Goal: Check status: Check status

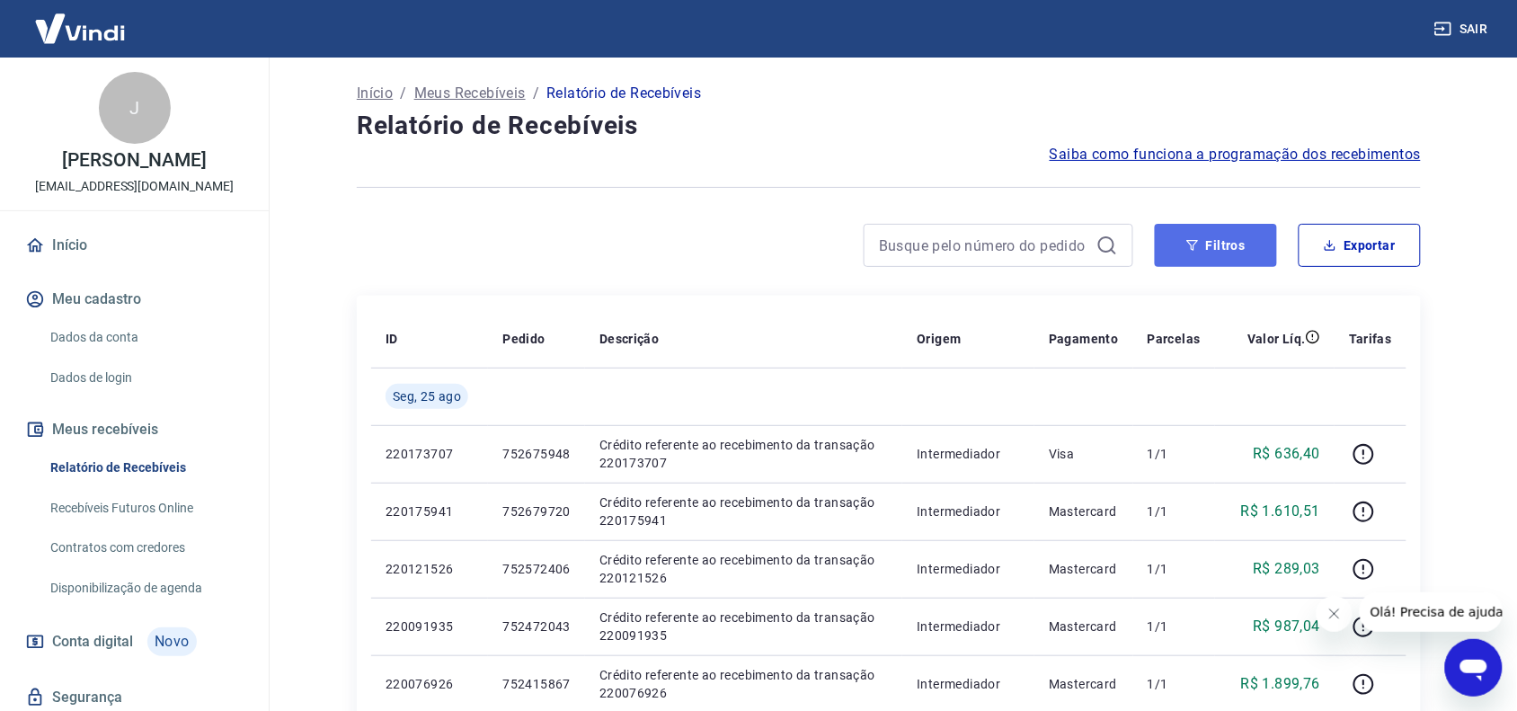
click at [1236, 238] on button "Filtros" at bounding box center [1215, 245] width 122 height 43
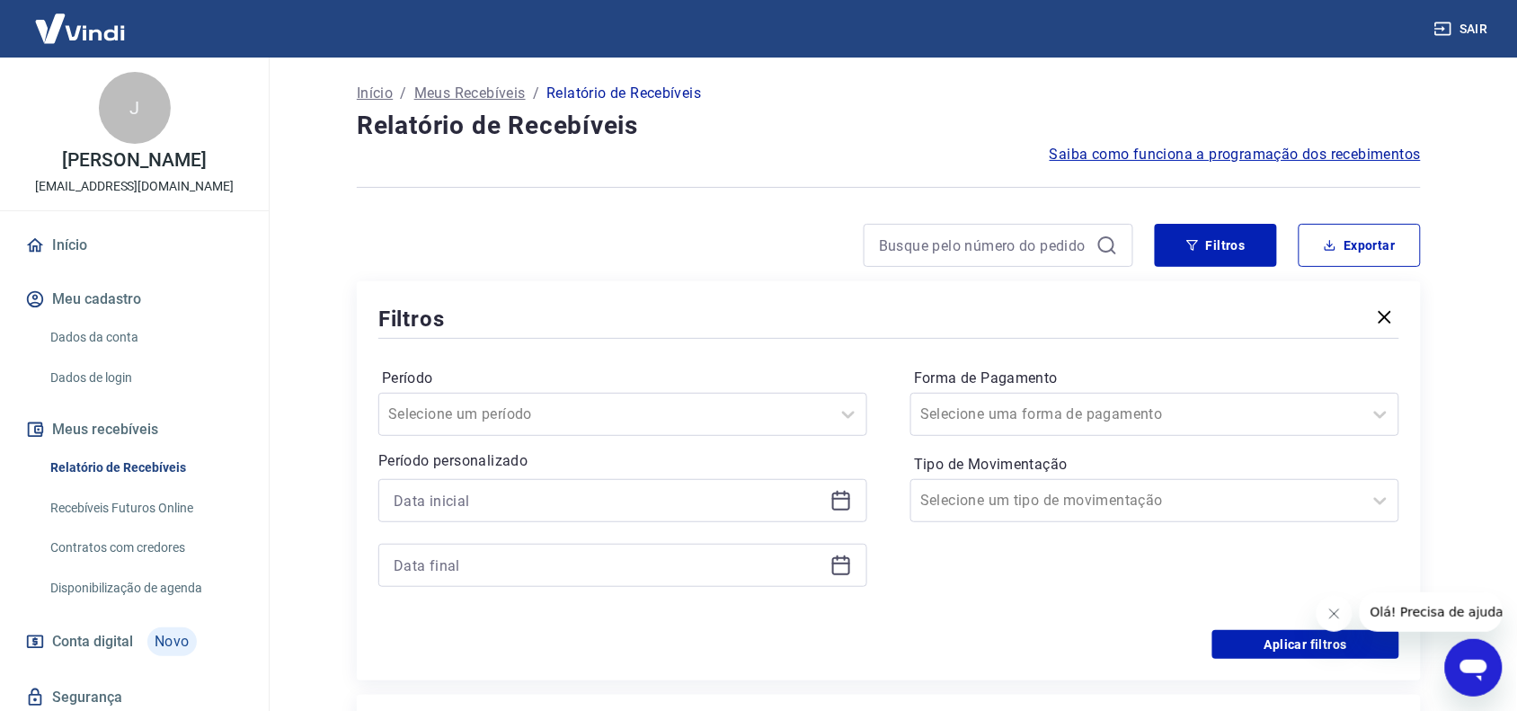
click at [852, 499] on div at bounding box center [622, 500] width 489 height 43
click at [853, 499] on div at bounding box center [622, 500] width 489 height 43
drag, startPoint x: 851, startPoint y: 500, endPoint x: 843, endPoint y: 504, distance: 9.2
click at [845, 504] on icon at bounding box center [841, 501] width 22 height 22
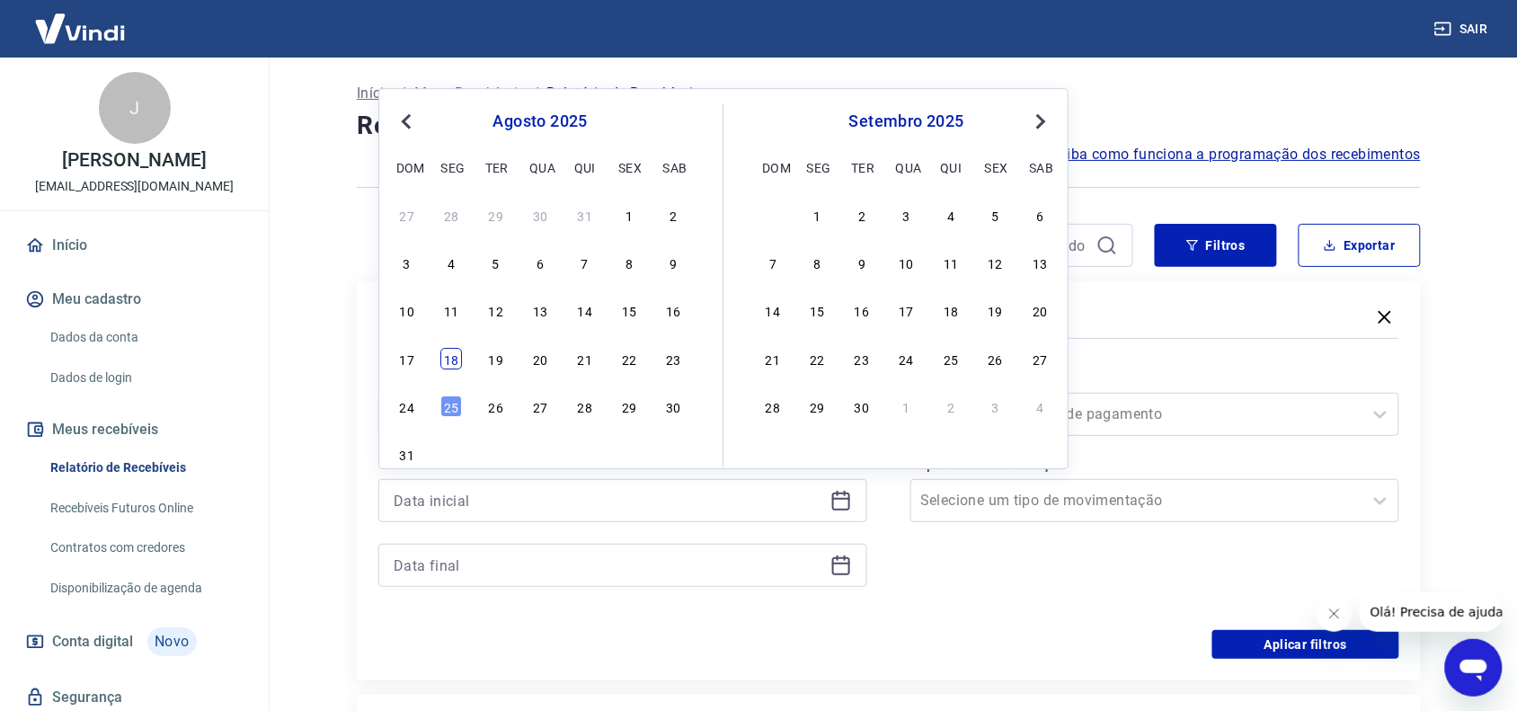
click at [456, 362] on div "18" at bounding box center [451, 359] width 22 height 22
click at [456, 364] on div "Período Selecione um período" at bounding box center [622, 400] width 489 height 72
type input "[DATE]"
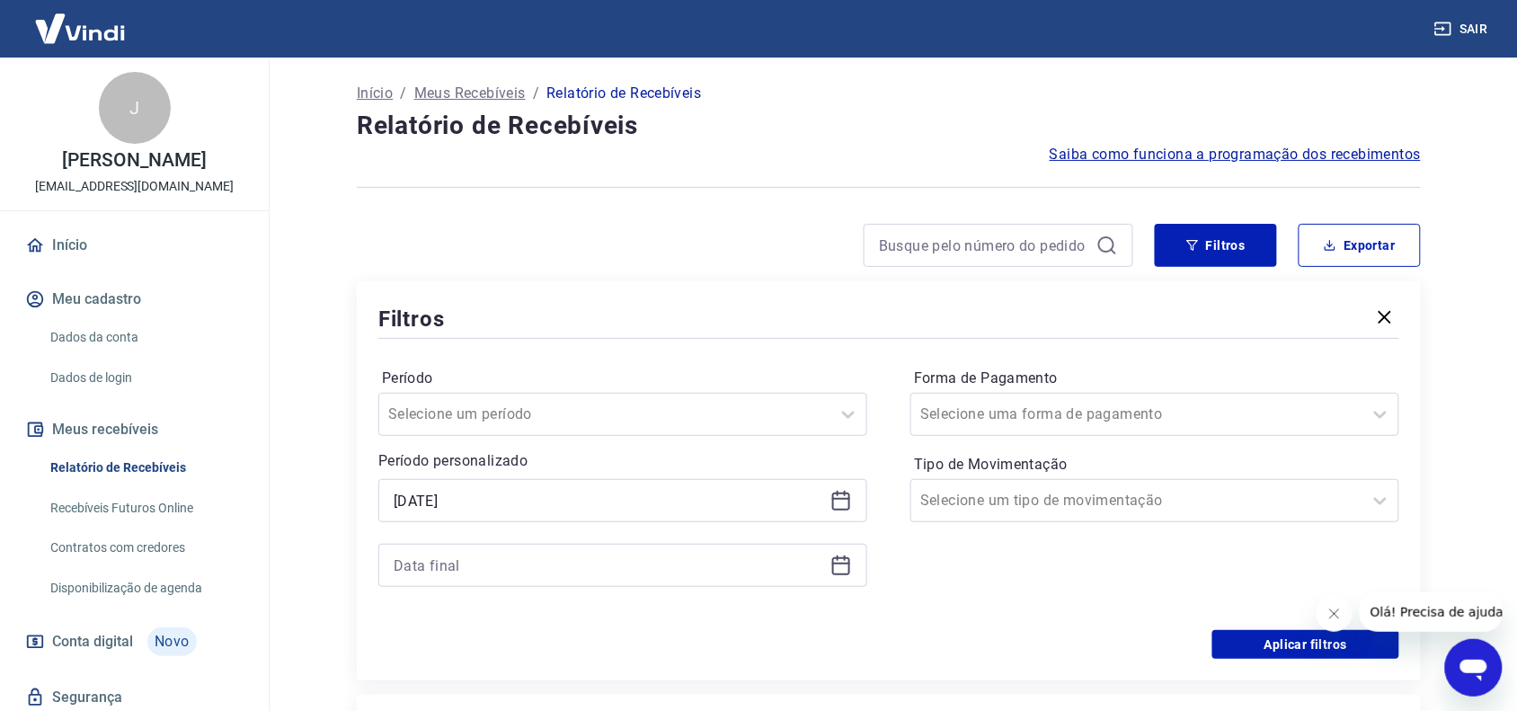
click at [842, 578] on div at bounding box center [622, 565] width 489 height 43
click at [838, 567] on icon at bounding box center [841, 565] width 22 height 22
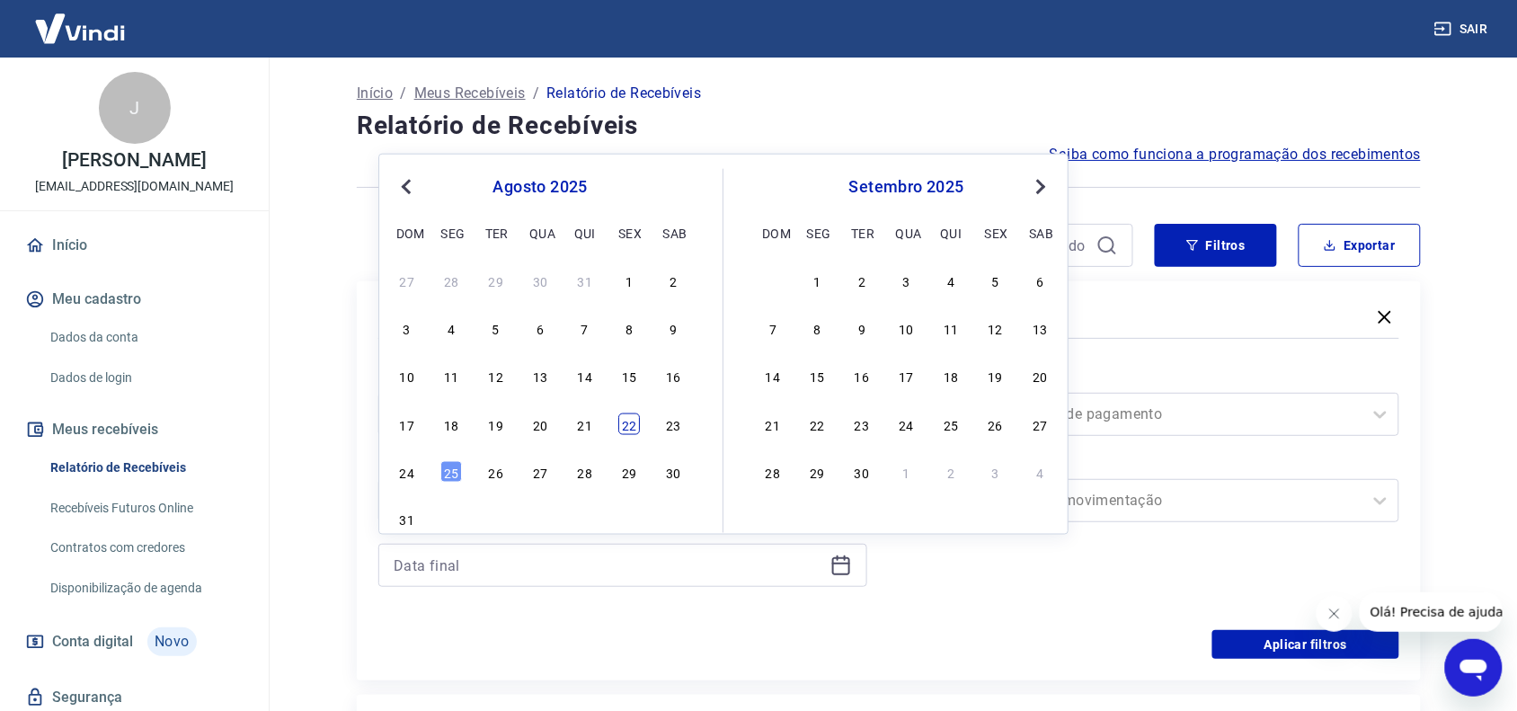
click at [634, 424] on div "22" at bounding box center [629, 424] width 22 height 22
click at [634, 424] on div at bounding box center [604, 414] width 433 height 25
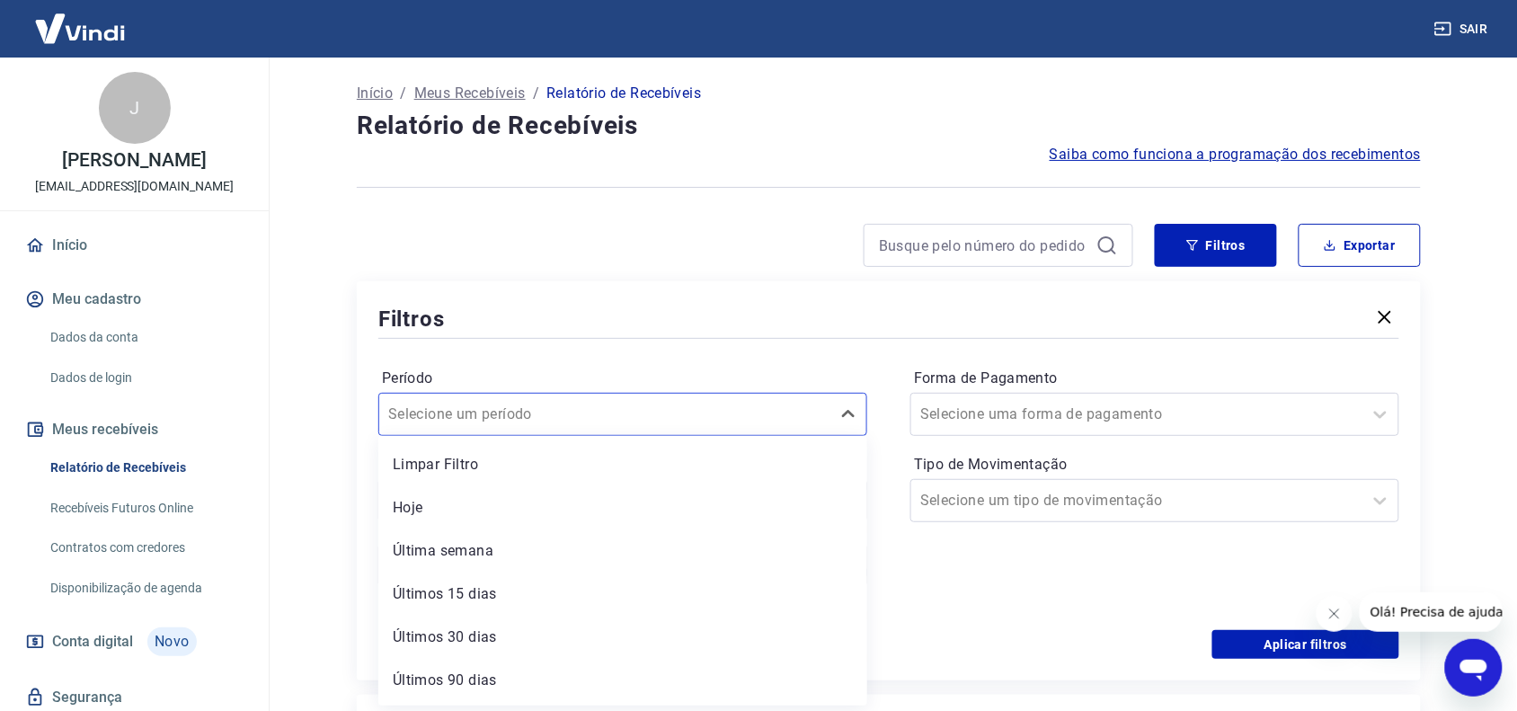
type input "[DATE]"
click at [1193, 245] on icon "button" at bounding box center [1193, 245] width 12 height 11
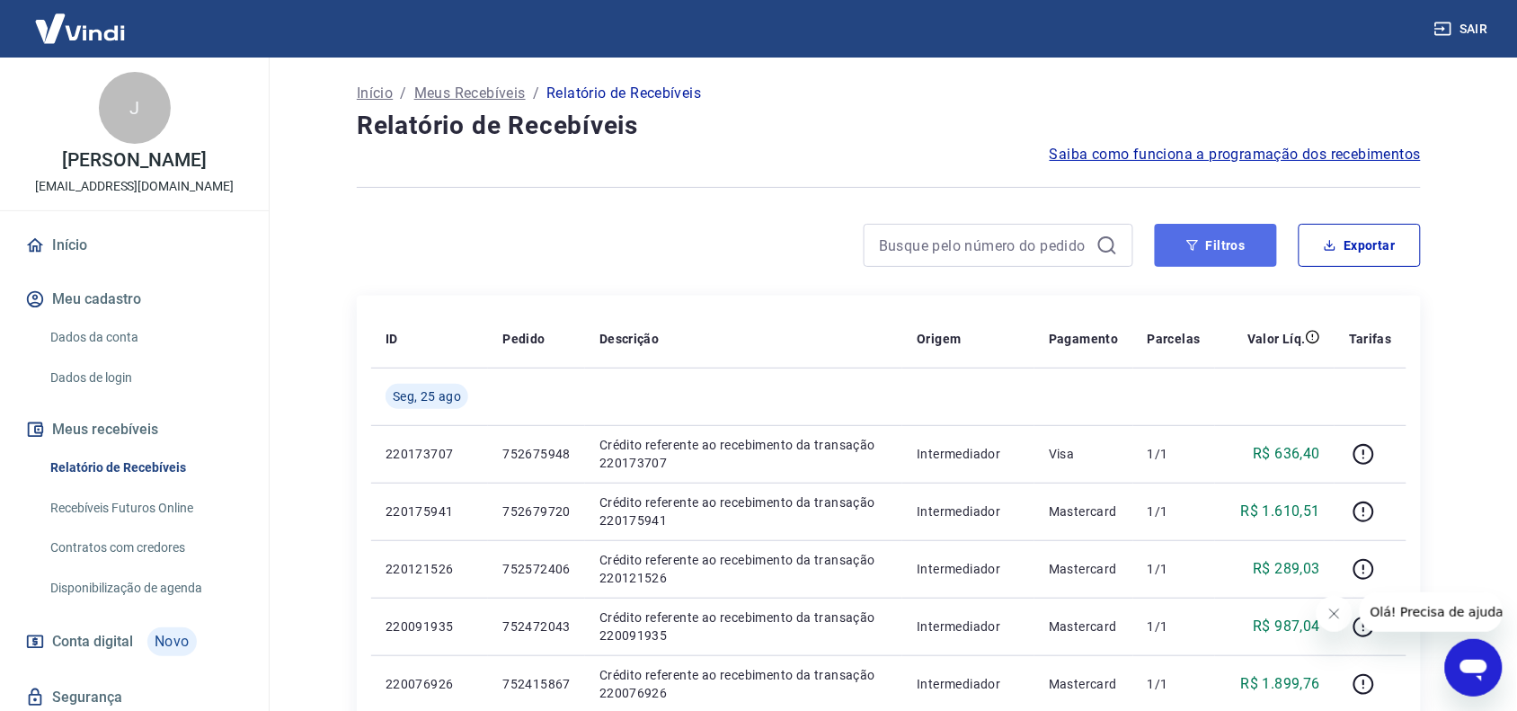
click at [1220, 243] on button "Filtros" at bounding box center [1215, 245] width 122 height 43
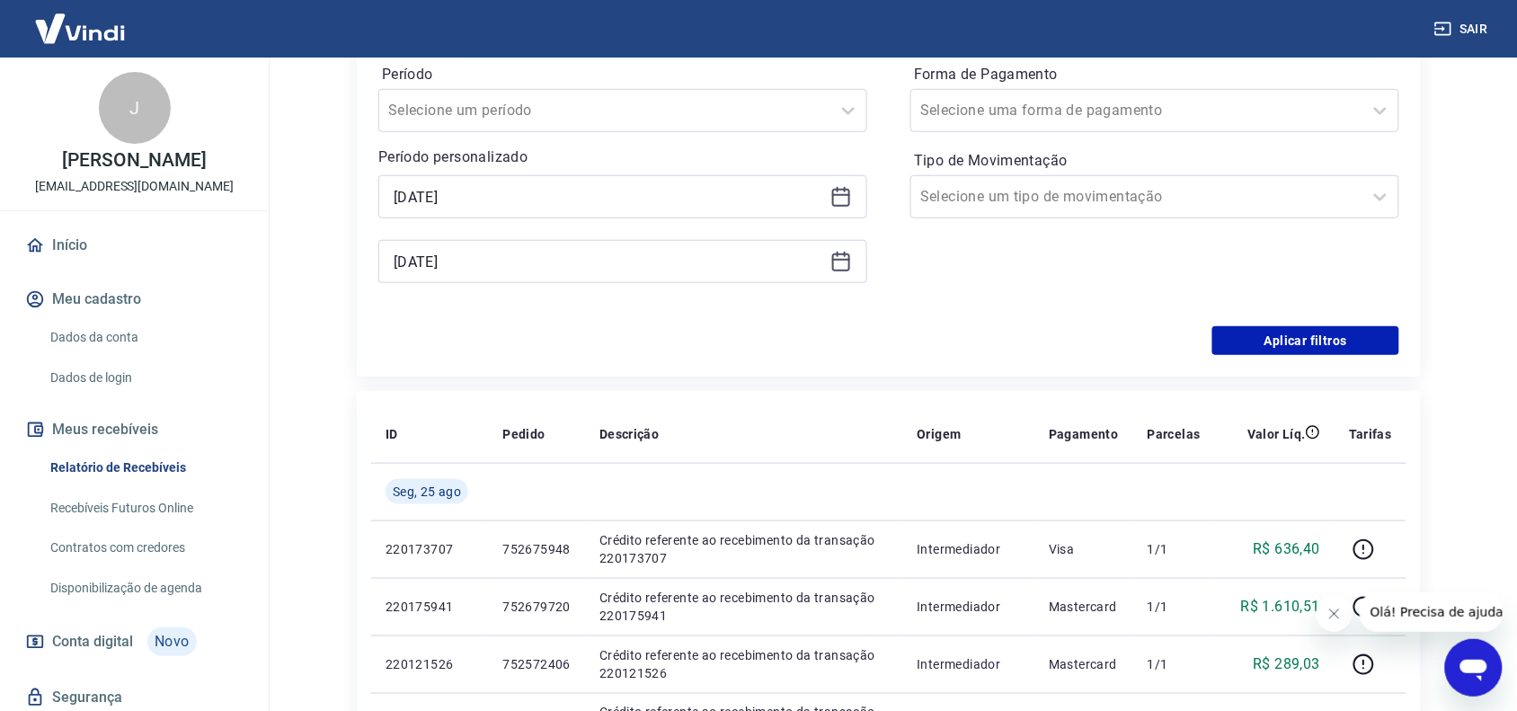
scroll to position [337, 0]
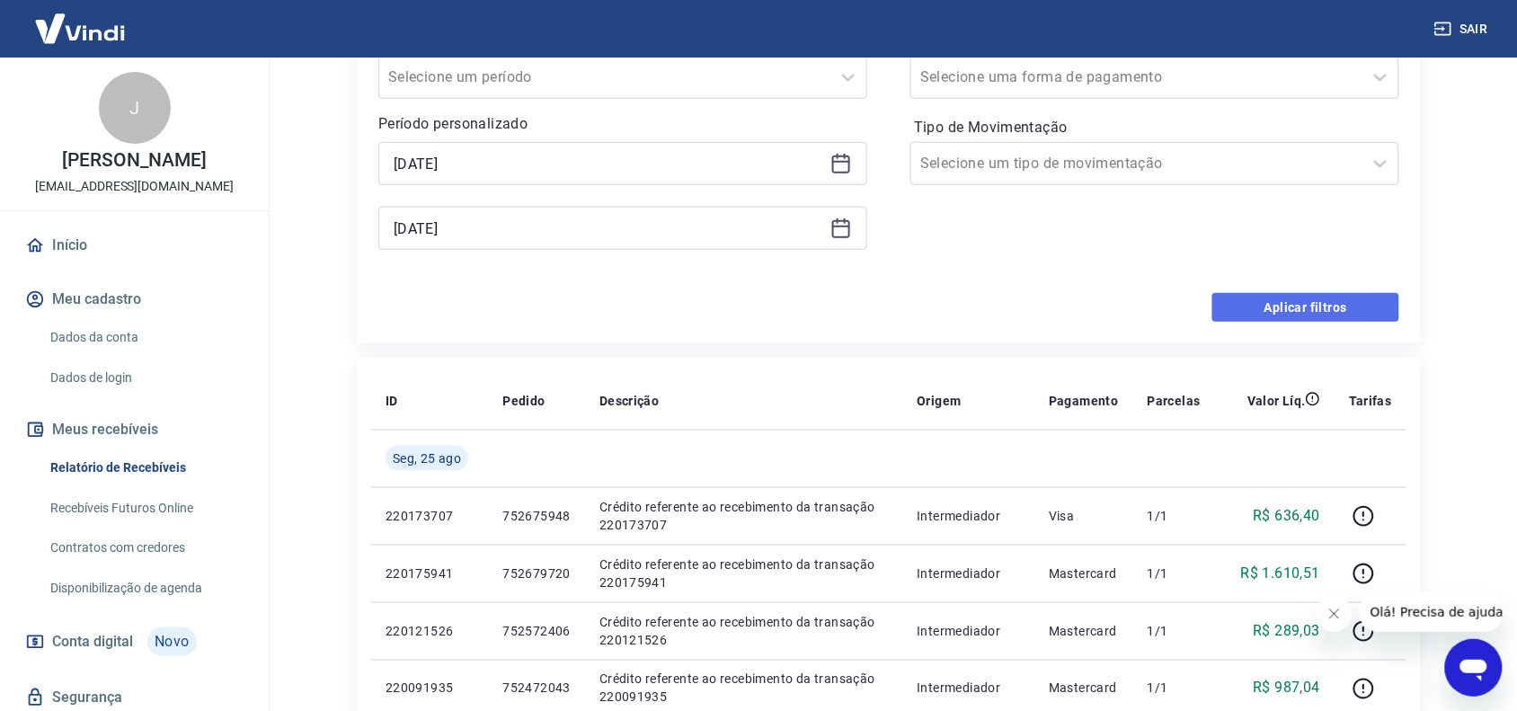
click at [1276, 310] on button "Aplicar filtros" at bounding box center [1305, 307] width 187 height 29
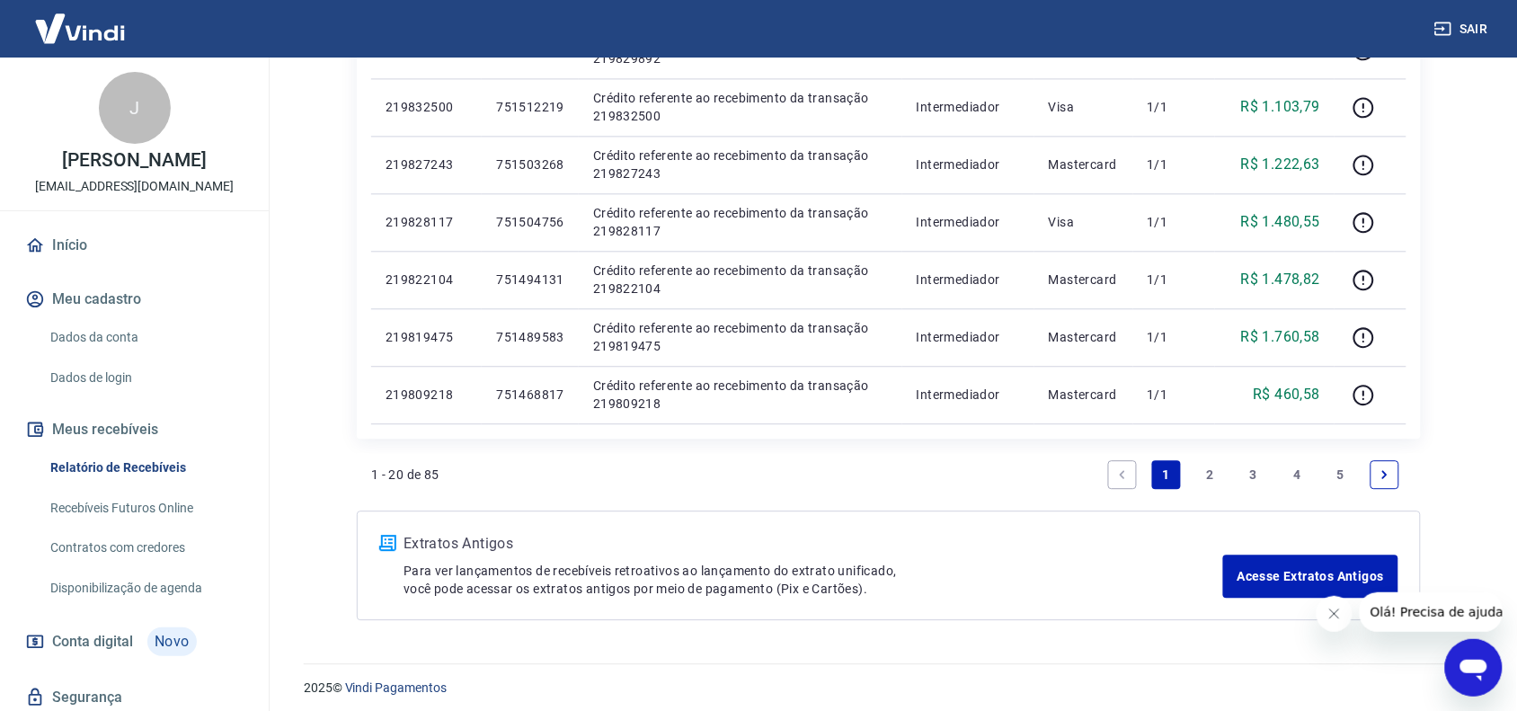
scroll to position [1160, 0]
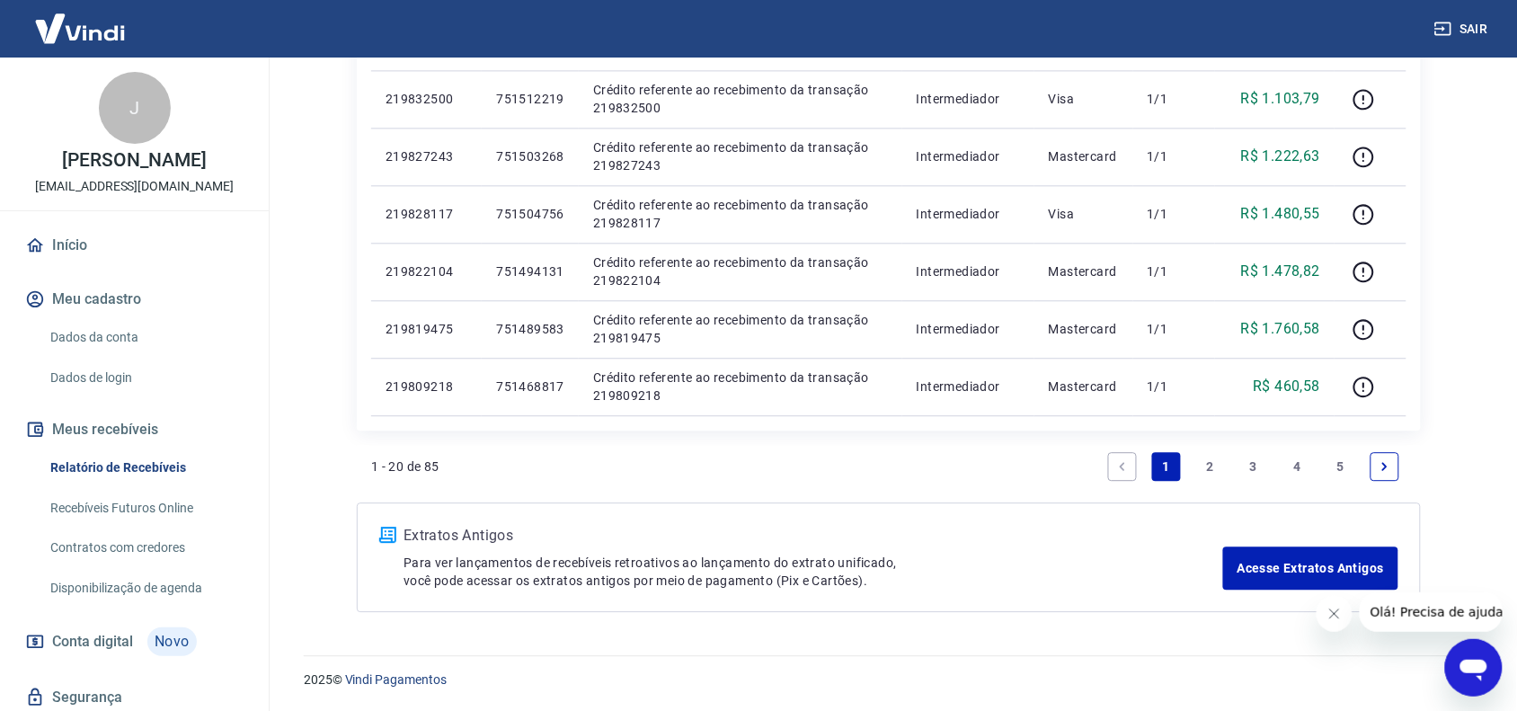
click at [1340, 473] on link "5" at bounding box center [1340, 466] width 29 height 29
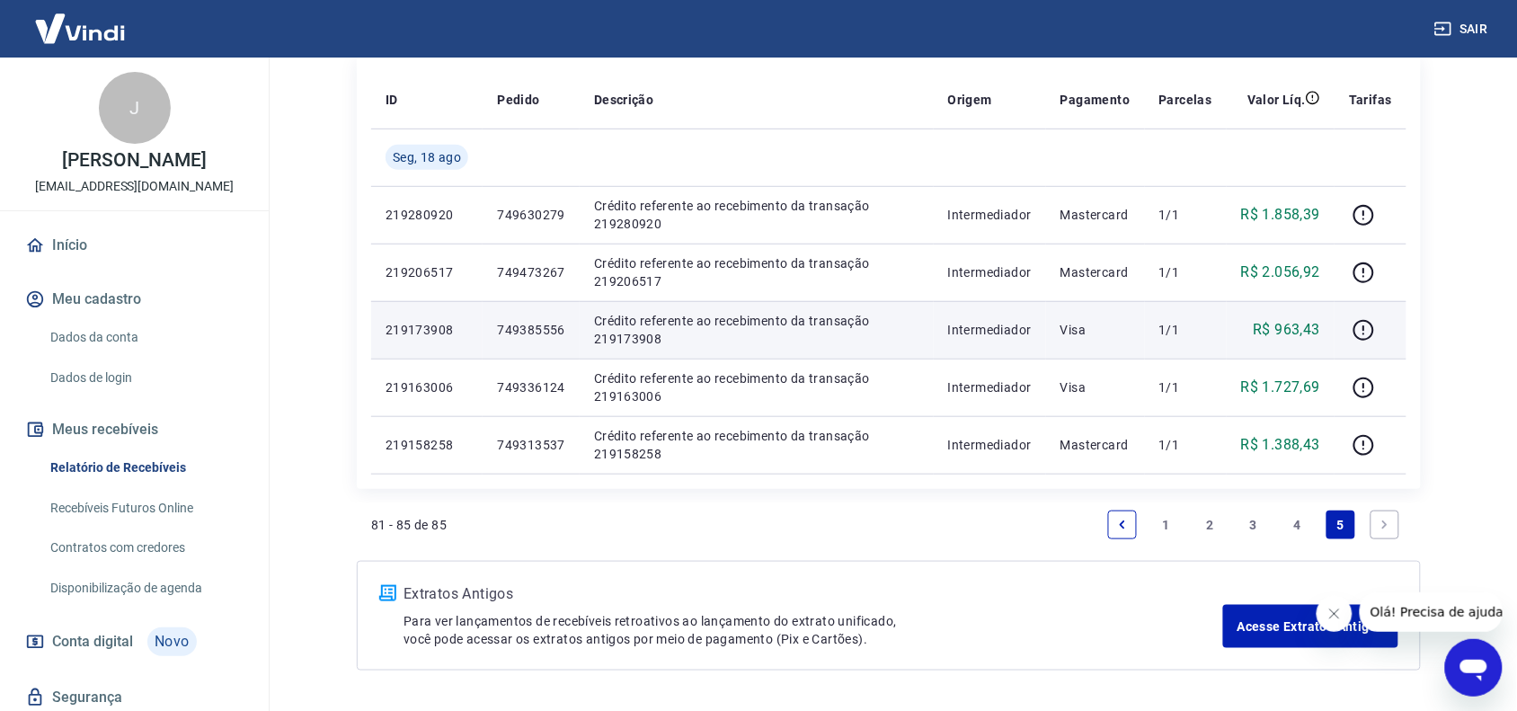
scroll to position [297, 0]
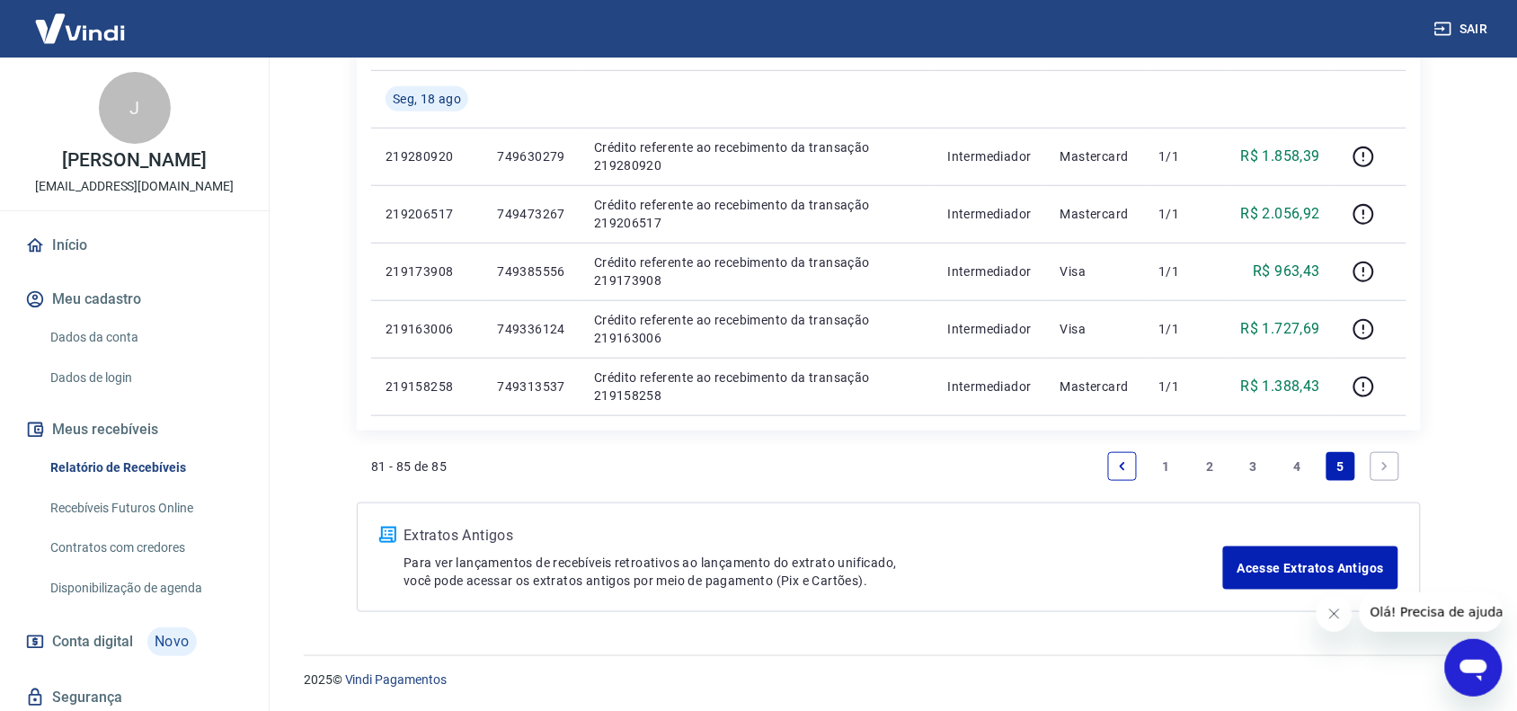
click at [1296, 470] on link "4" at bounding box center [1297, 466] width 29 height 29
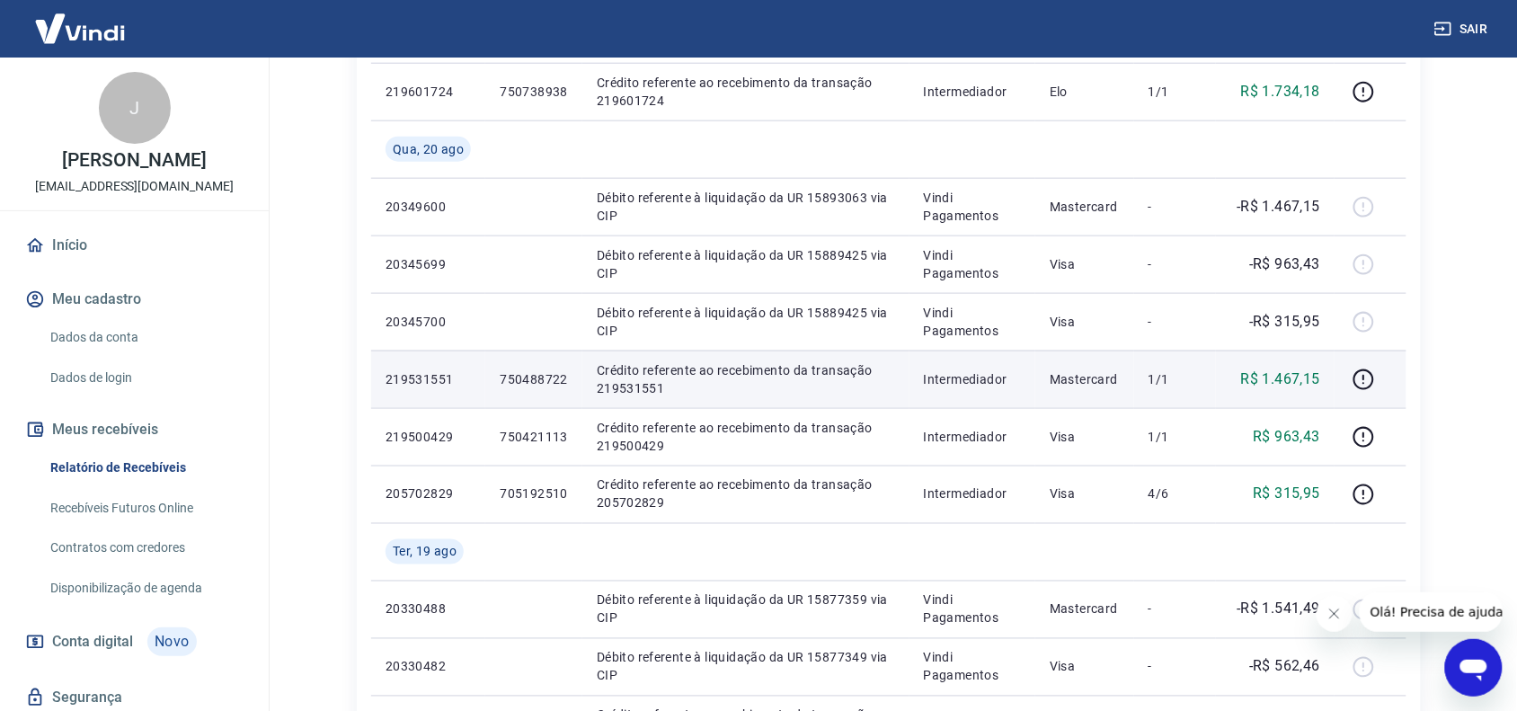
scroll to position [562, 0]
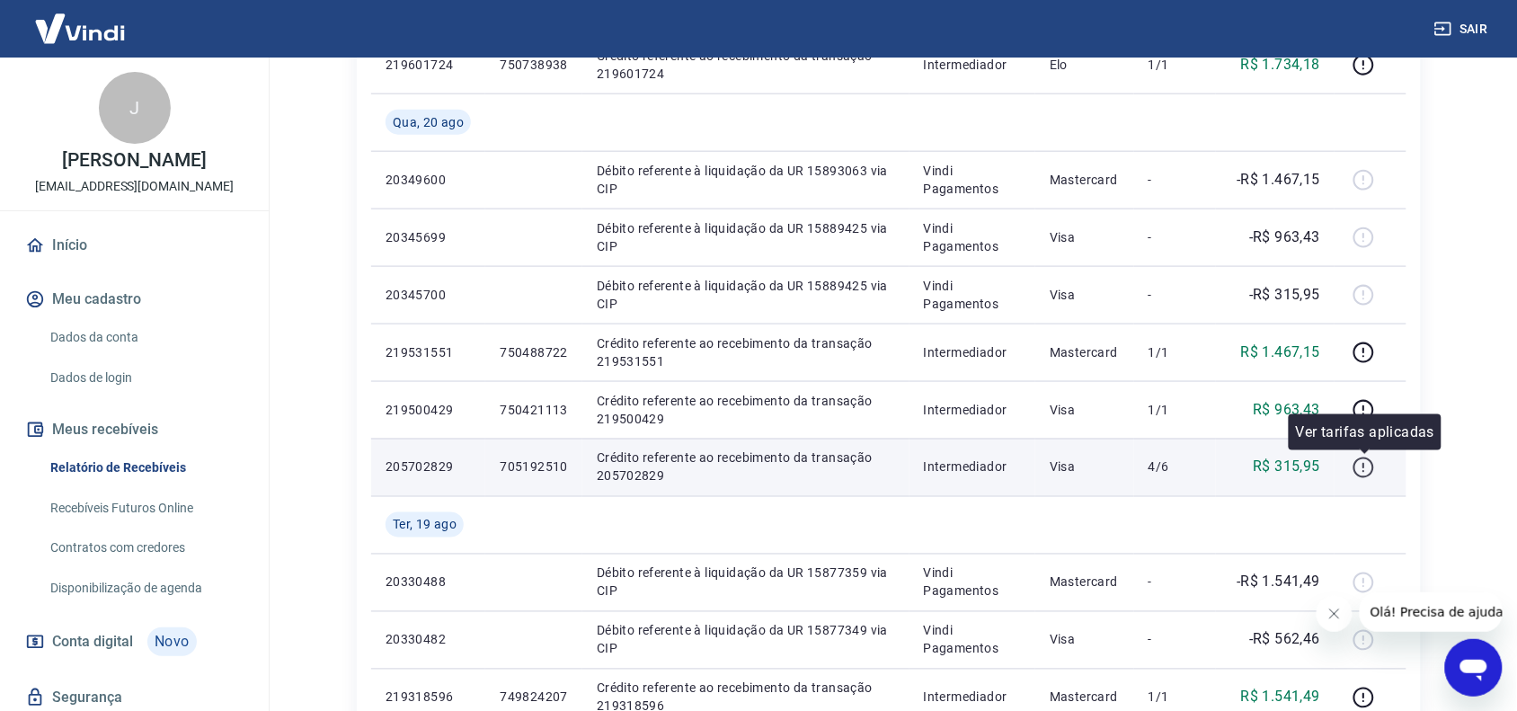
click at [1375, 467] on icon "button" at bounding box center [1363, 467] width 22 height 22
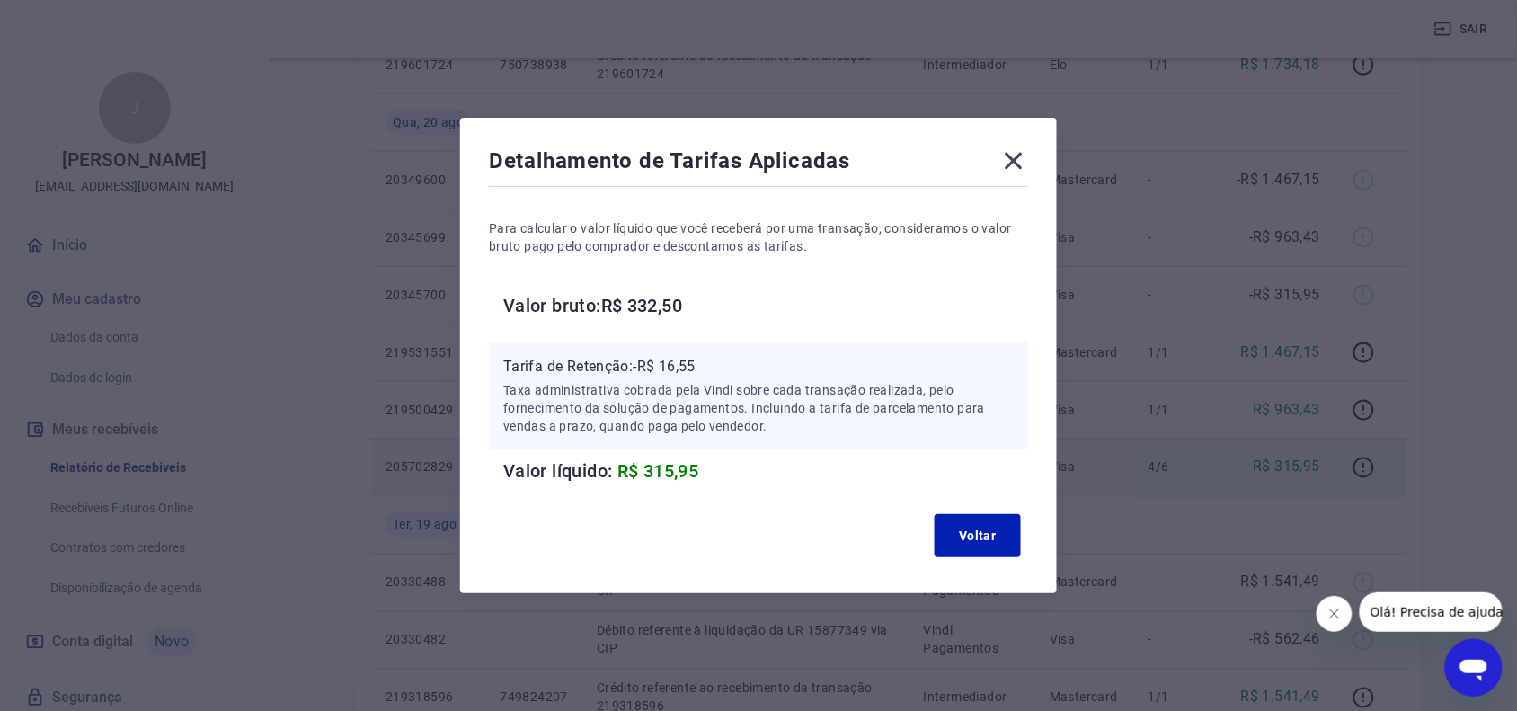
click at [1146, 433] on div "Detalhamento de Tarifas Aplicadas Para calcular o valor líquido que você recebe…" at bounding box center [758, 355] width 1517 height 711
click at [982, 545] on button "Voltar" at bounding box center [977, 535] width 86 height 43
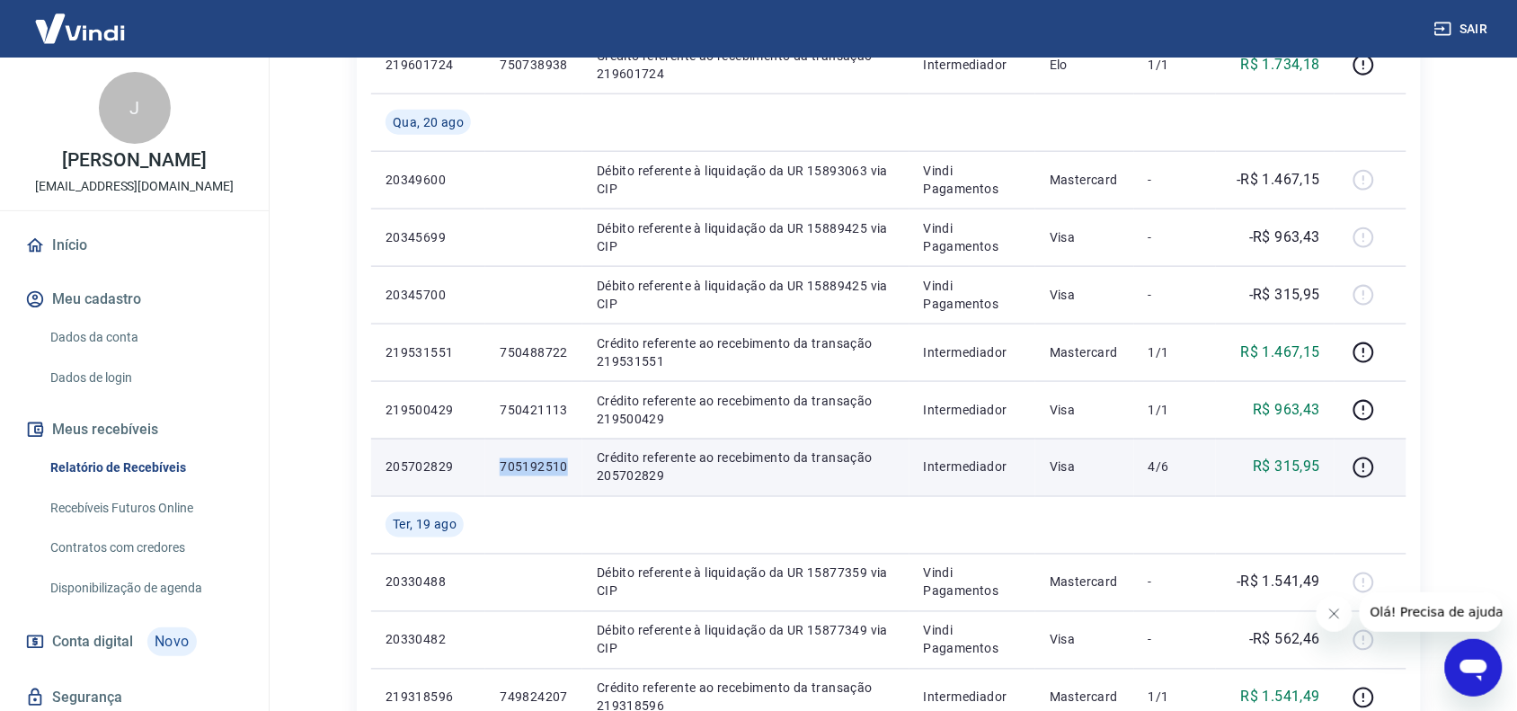
drag, startPoint x: 494, startPoint y: 465, endPoint x: 566, endPoint y: 472, distance: 72.1
click at [566, 472] on td "705192510" at bounding box center [533, 466] width 97 height 57
copy p "705192510"
click at [1375, 470] on icon "button" at bounding box center [1363, 467] width 22 height 22
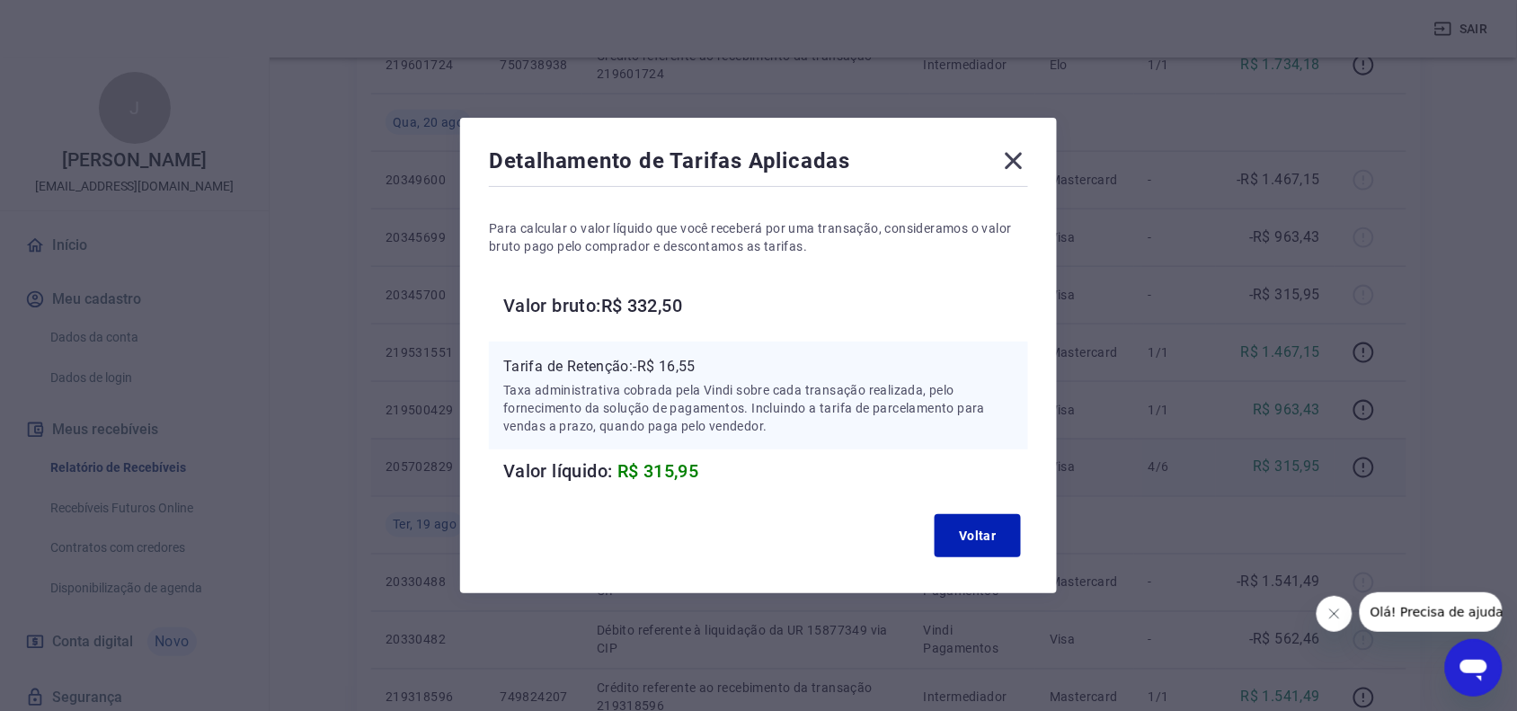
click at [1024, 155] on icon at bounding box center [1013, 160] width 29 height 29
